Goal: Task Accomplishment & Management: Complete application form

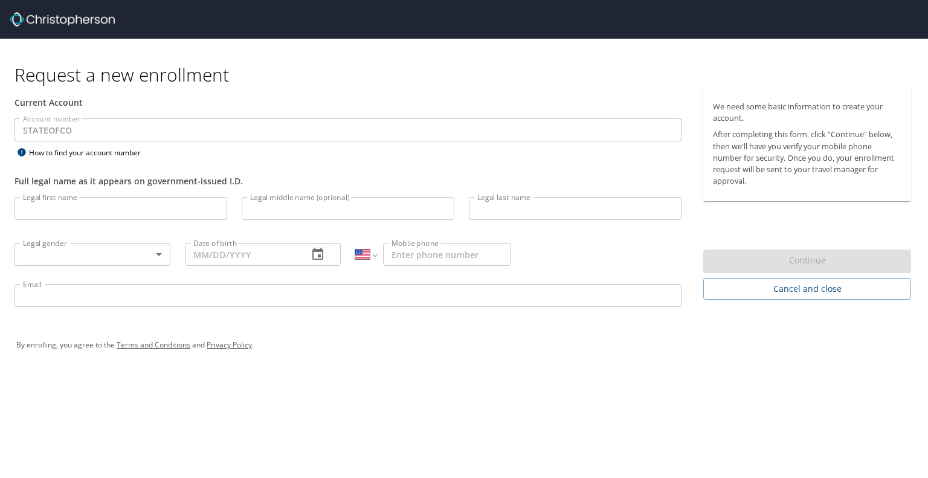
select select "US"
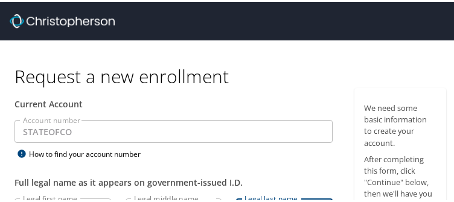
drag, startPoint x: 274, startPoint y: 199, endPoint x: 312, endPoint y: 464, distance: 268.0
click at [312, 202] on html "Request a new enrollment Current Account Account number STATEOFCO Account numbe…" at bounding box center [231, 101] width 463 height 202
drag, startPoint x: 232, startPoint y: 202, endPoint x: 242, endPoint y: 410, distance: 208.6
click at [242, 202] on html "Request a new enrollment Current Account Account number STATEOFCO Account numbe…" at bounding box center [231, 101] width 463 height 202
click at [254, 88] on div "Current Account" at bounding box center [173, 102] width 333 height 32
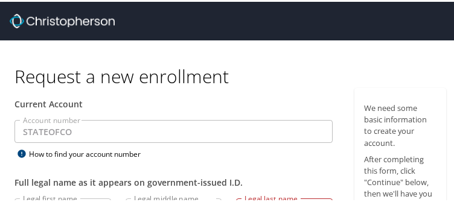
click at [243, 159] on div "Account number STATEOFCO Account number How to find your account number" at bounding box center [173, 139] width 333 height 42
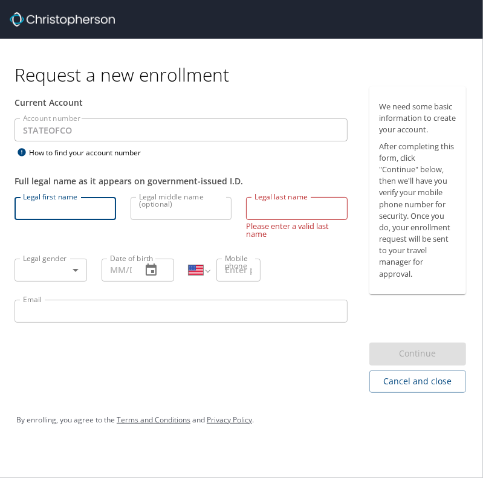
click at [38, 202] on input "Legal first name" at bounding box center [64, 208] width 101 height 23
type input "[PERSON_NAME]"
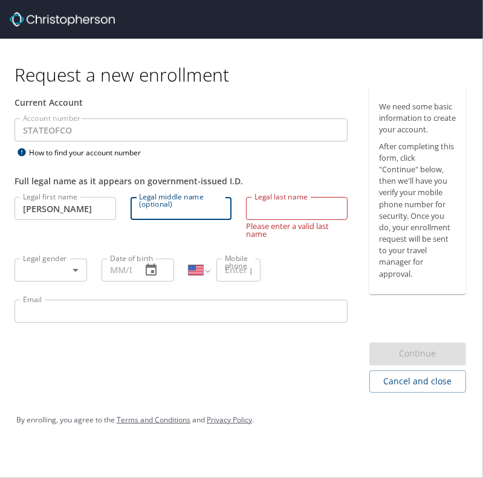
type input "S"
type input "[PERSON_NAME]"
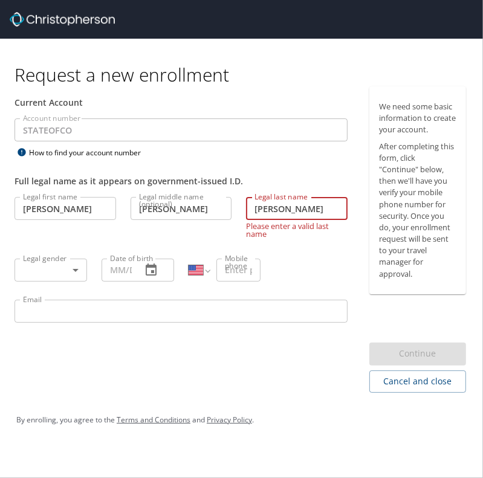
type input "[PERSON_NAME]"
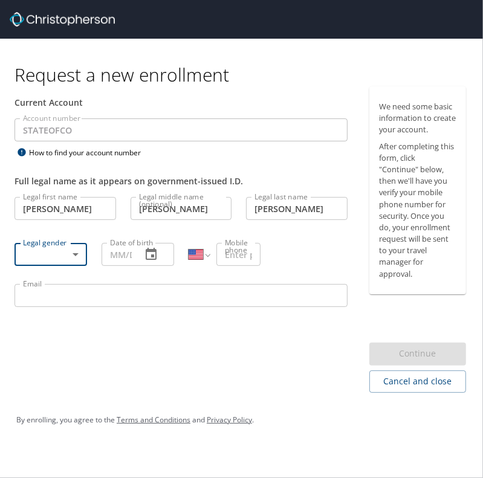
click at [29, 243] on body "Request a new enrollment Current Account Account number STATEOFCO Account numbe…" at bounding box center [241, 239] width 483 height 478
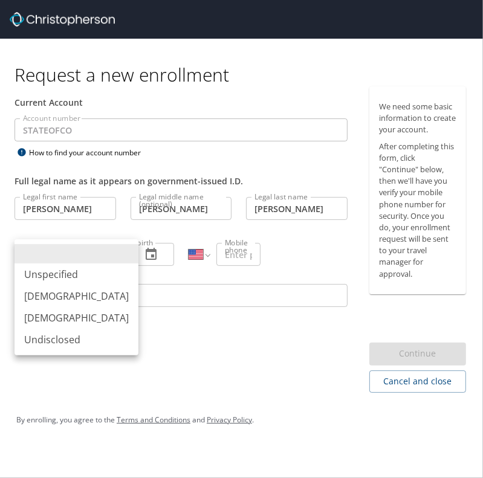
click at [39, 321] on li "[DEMOGRAPHIC_DATA]" at bounding box center [76, 318] width 124 height 22
type input "[DEMOGRAPHIC_DATA]"
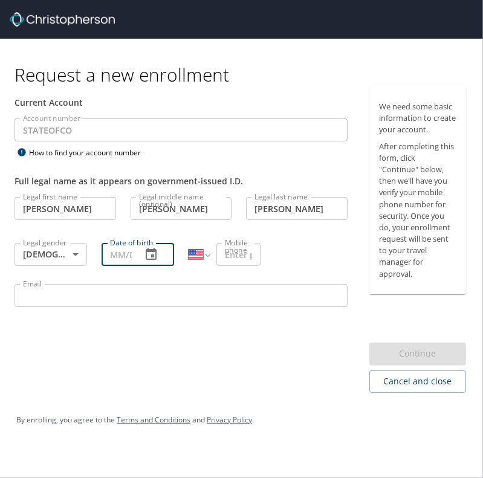
click at [121, 256] on input "Date of birth" at bounding box center [116, 254] width 30 height 23
type input "[DATE]"
click at [225, 253] on input "Mobile phone" at bounding box center [238, 254] width 45 height 23
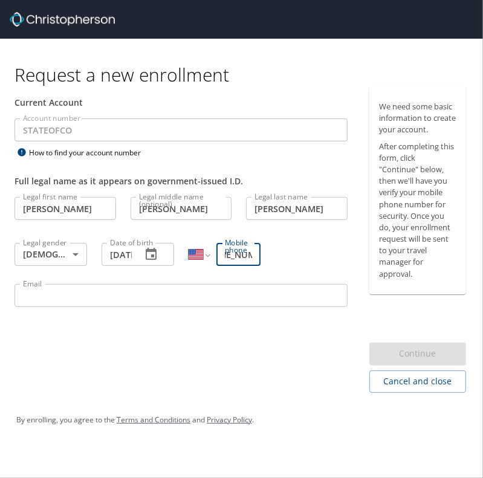
scroll to position [0, 32]
type input "[PHONE_NUMBER]"
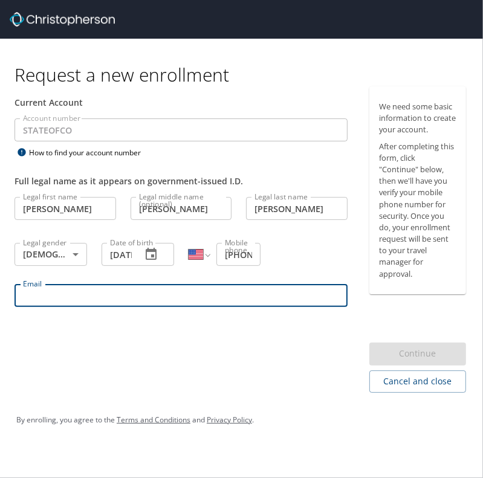
click at [191, 295] on input "Email" at bounding box center [180, 295] width 333 height 23
type input "D"
type input "s"
type input "D"
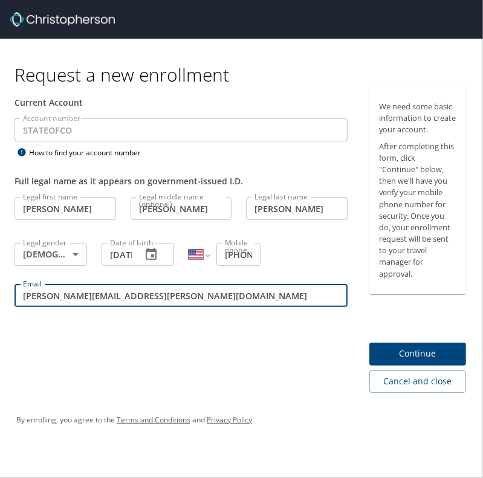
type input "[PERSON_NAME][EMAIL_ADDRESS][PERSON_NAME][DOMAIN_NAME]"
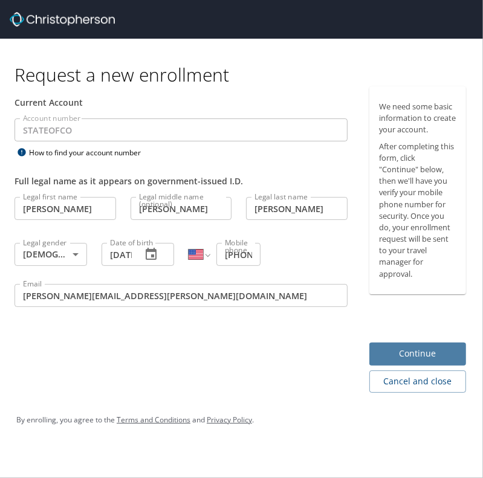
click at [410, 347] on span "Continue" at bounding box center [417, 353] width 77 height 15
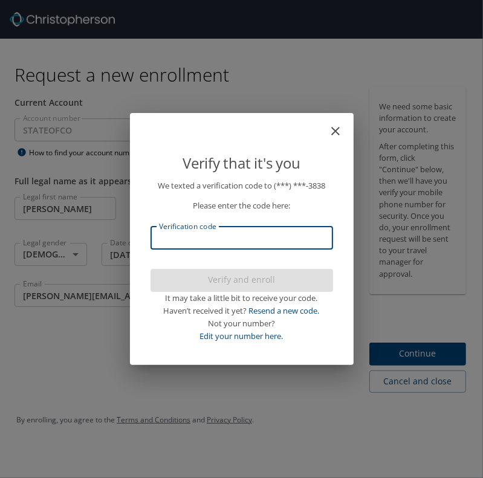
click at [292, 240] on input "Verification code" at bounding box center [241, 238] width 182 height 23
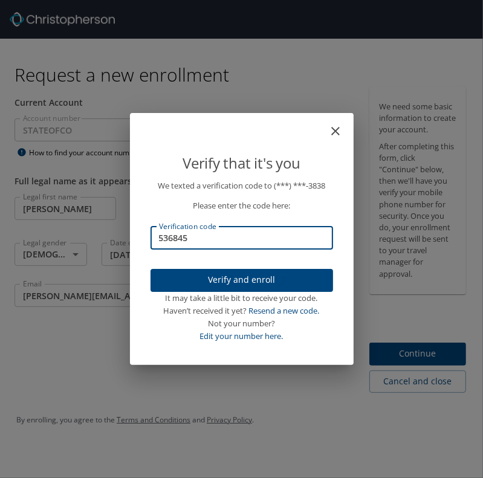
type input "536845"
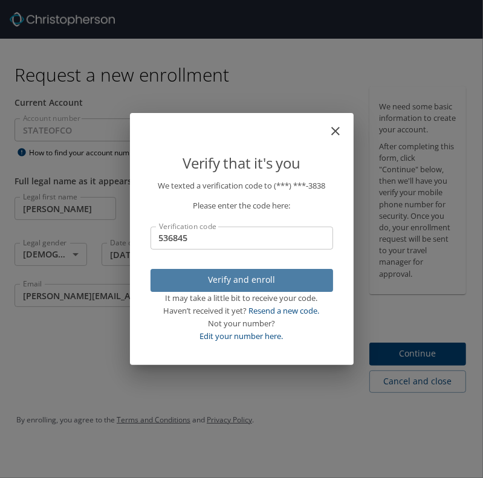
click at [251, 280] on span "Verify and enroll" at bounding box center [241, 279] width 163 height 15
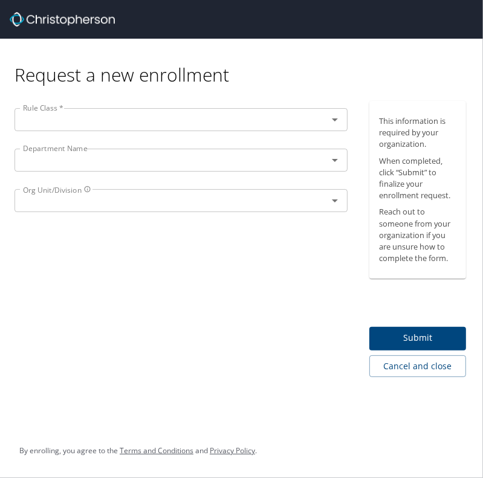
click at [217, 108] on div "Rule Class * Rule Class *" at bounding box center [180, 121] width 347 height 40
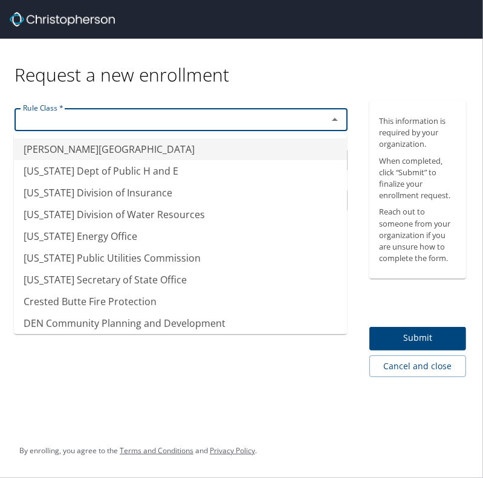
click at [211, 115] on input "text" at bounding box center [163, 120] width 290 height 16
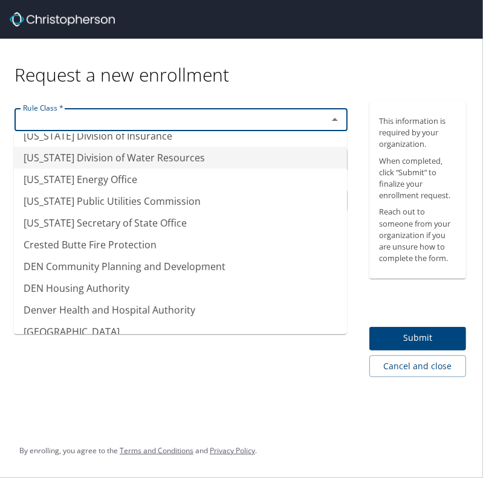
scroll to position [91, 0]
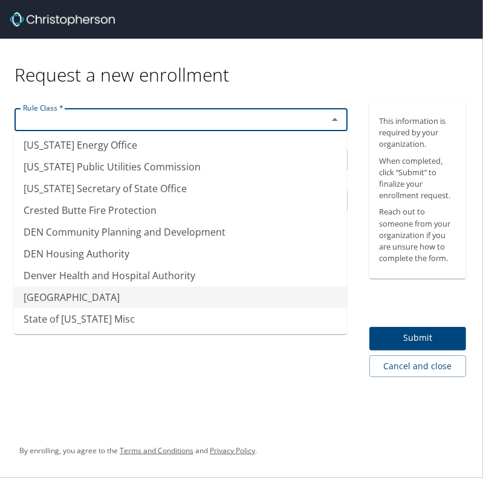
click at [142, 297] on li "[GEOGRAPHIC_DATA]" at bounding box center [180, 297] width 333 height 22
type input "[GEOGRAPHIC_DATA]"
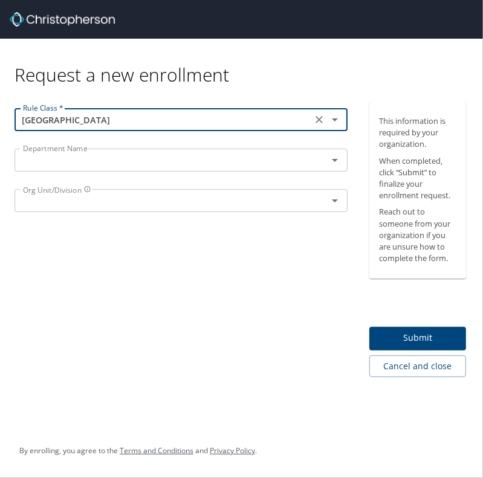
click at [153, 161] on input "text" at bounding box center [163, 160] width 290 height 16
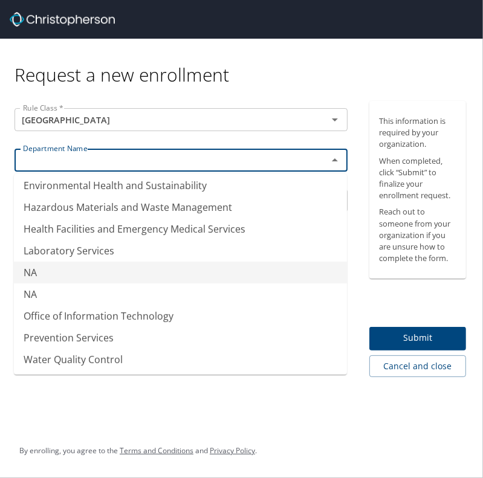
scroll to position [0, 0]
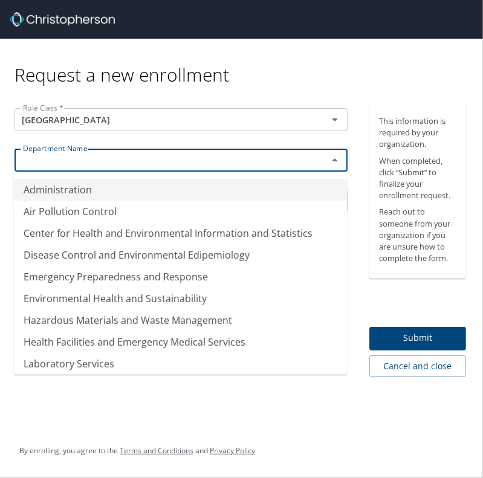
click at [108, 190] on li "Administration" at bounding box center [180, 190] width 333 height 22
type input "Administration"
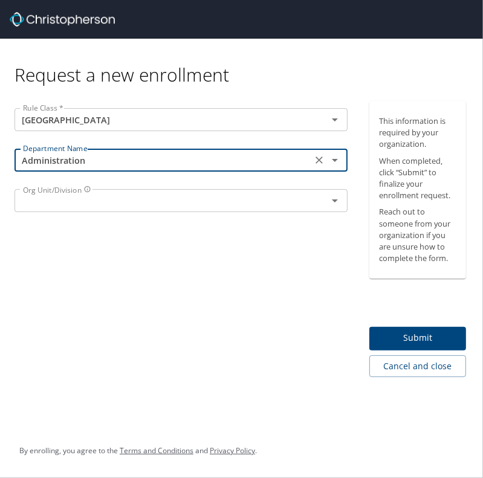
click at [96, 202] on input "text" at bounding box center [163, 201] width 290 height 16
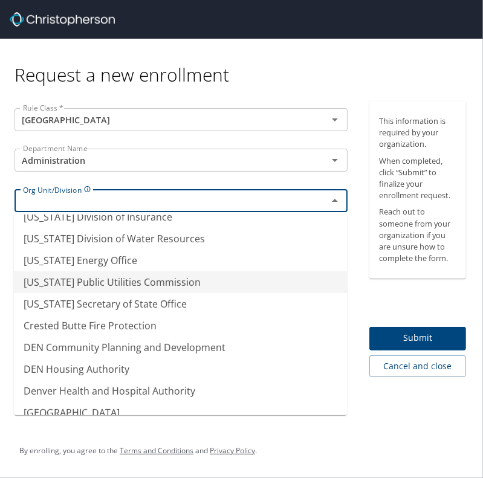
scroll to position [91, 0]
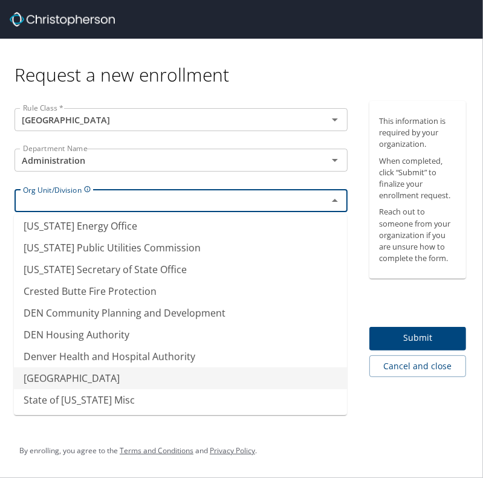
click at [89, 381] on li "[GEOGRAPHIC_DATA]" at bounding box center [180, 378] width 333 height 22
type input "[GEOGRAPHIC_DATA]"
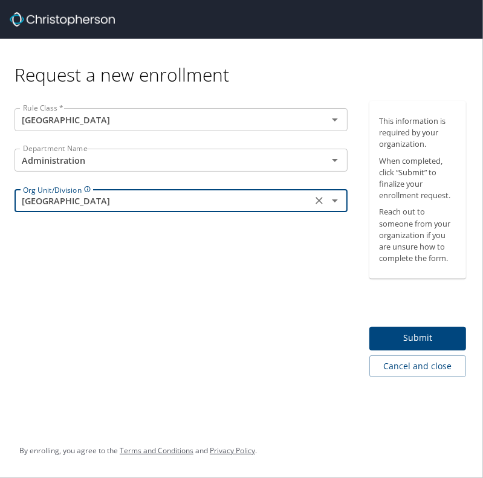
click at [185, 301] on div "Rule Class * [GEOGRAPHIC_DATA] Rule Class * Department Name Administration Depa…" at bounding box center [181, 239] width 362 height 276
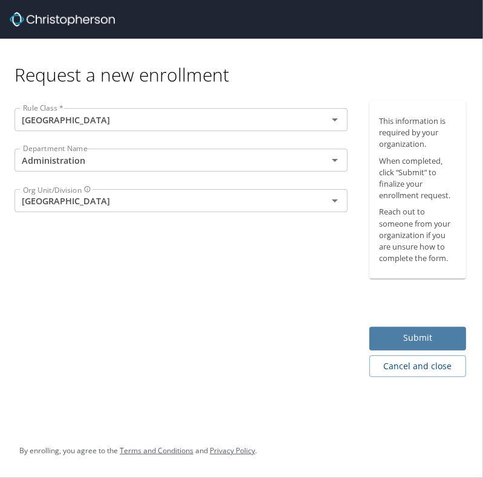
click at [419, 333] on span "Submit" at bounding box center [417, 337] width 77 height 15
